Goal: Task Accomplishment & Management: Complete application form

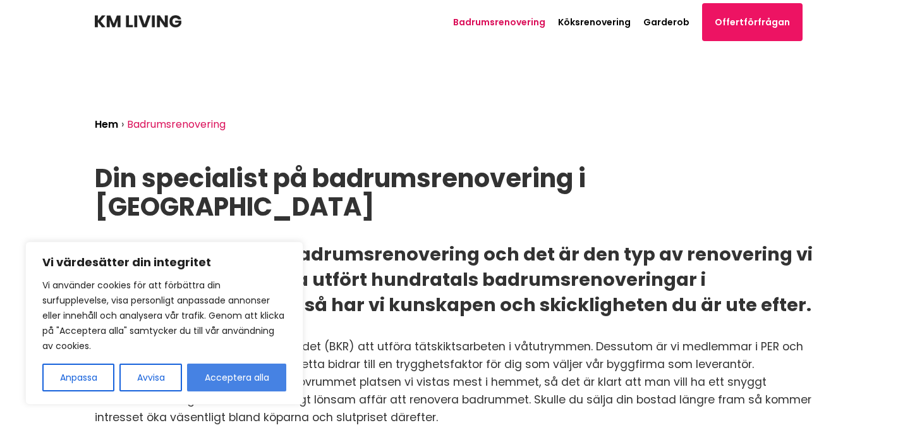
click at [243, 380] on button "Acceptera alla" at bounding box center [236, 377] width 99 height 28
checkbox input "true"
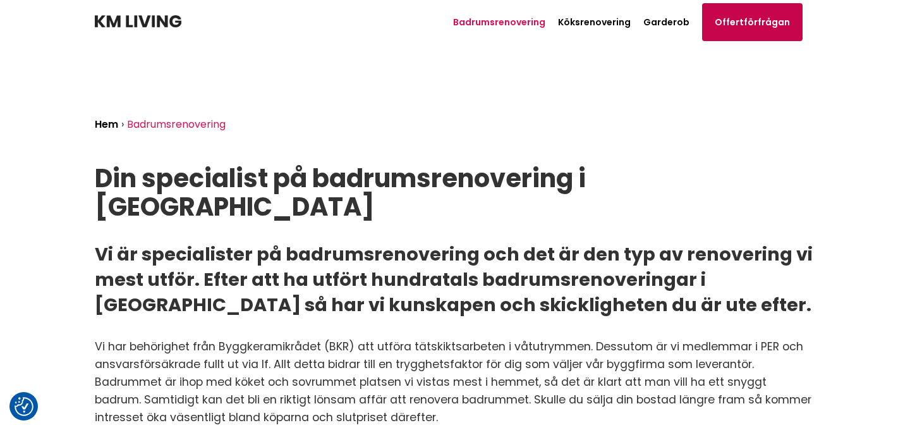
click at [743, 28] on link "Offertförfrågan" at bounding box center [752, 22] width 100 height 38
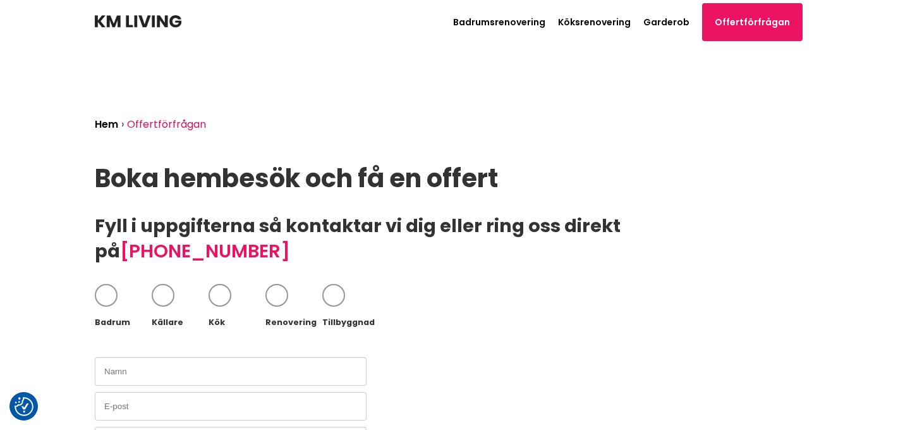
scroll to position [250, 0]
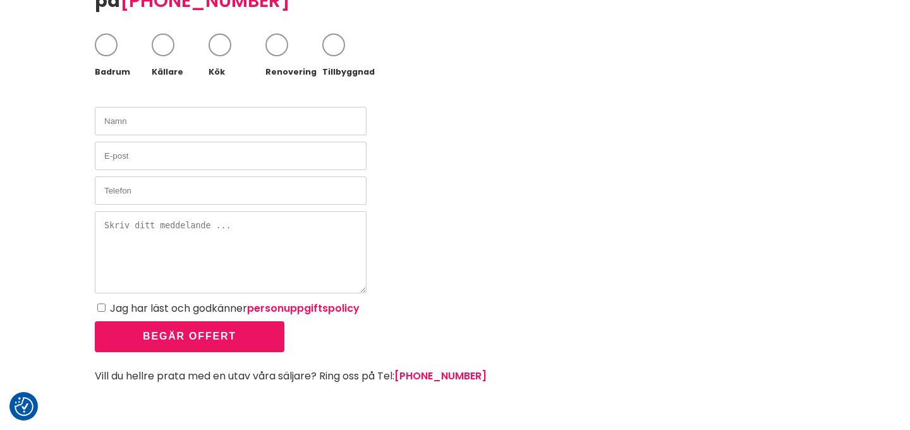
click at [100, 33] on span at bounding box center [106, 44] width 23 height 23
checkbox input "true"
click at [283, 33] on span at bounding box center [276, 44] width 23 height 23
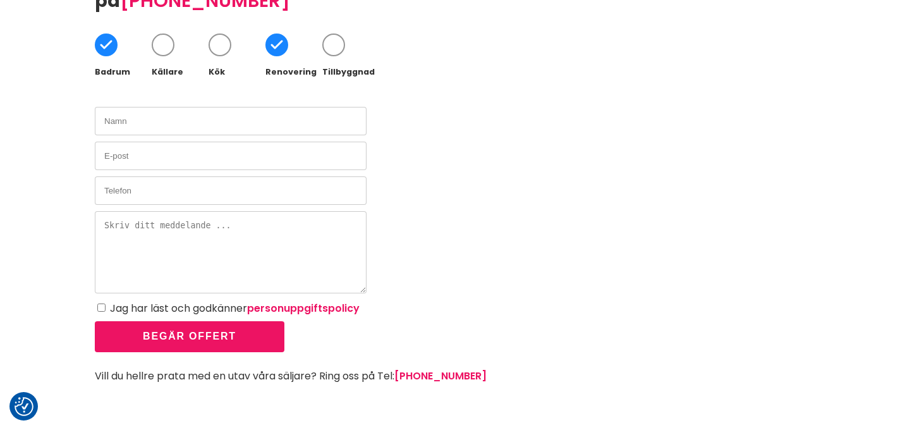
click at [278, 33] on span at bounding box center [276, 44] width 23 height 23
click at [275, 33] on span at bounding box center [276, 44] width 23 height 23
checkbox input "true"
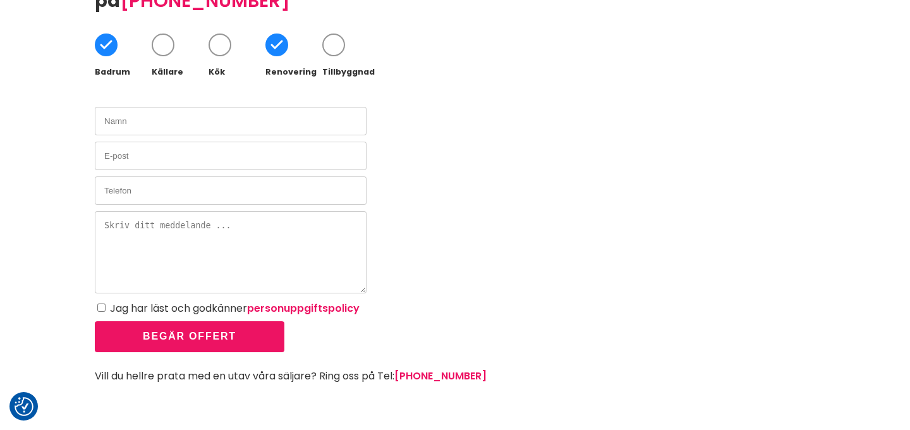
click at [183, 107] on input "text" at bounding box center [231, 121] width 272 height 28
type input "[PERSON_NAME]"
type input "[EMAIL_ADDRESS][DOMAIN_NAME]"
paste textarea "Offertförfrågan – renovering av lägenhet i Västerhaninge"
type textarea "Offertförfrågan – renovering av lägenhet i Västerhaninge"
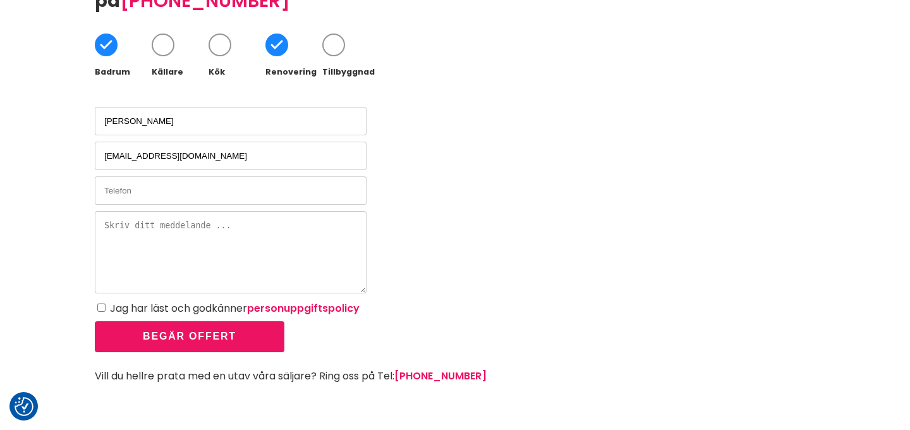
paste textarea "Hej, Jag bor i en 56 sqm lägenhet på Ringvägen i [GEOGRAPHIC_DATA] och vill ren…"
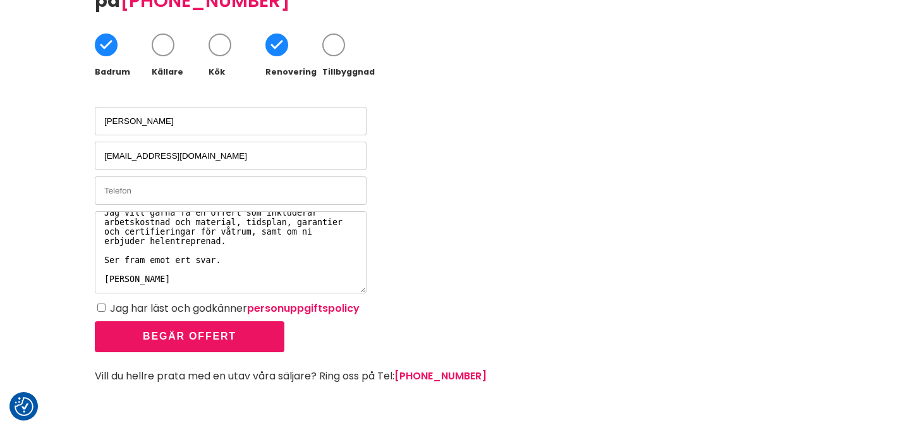
scroll to position [0, 0]
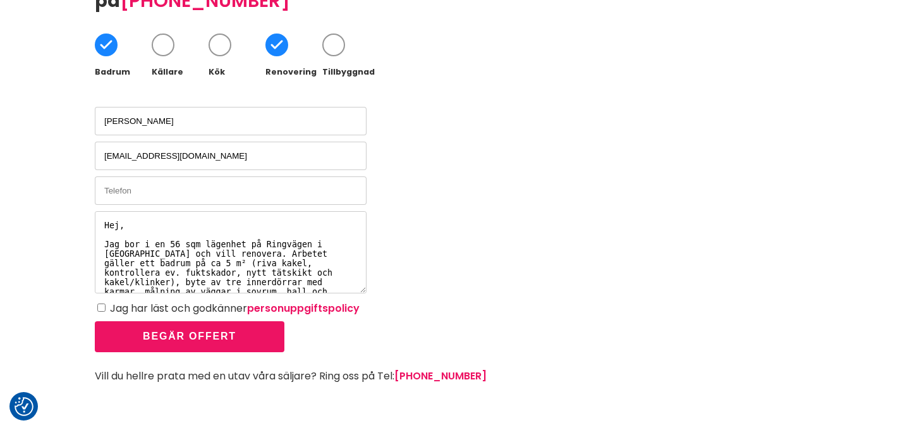
type textarea "Hej, Jag bor i en 56 sqm lägenhet på Ringvägen i [GEOGRAPHIC_DATA] och vill ren…"
click at [143, 301] on label "Jag har läst och godkänner personuppgiftspolicy" at bounding box center [235, 308] width 250 height 15
click at [106, 303] on input "Jag har läst och godkänner personuppgiftspolicy" at bounding box center [101, 307] width 8 height 8
checkbox input "true"
click at [191, 321] on button "Begär offert" at bounding box center [190, 336] width 190 height 31
